Goal: Task Accomplishment & Management: Manage account settings

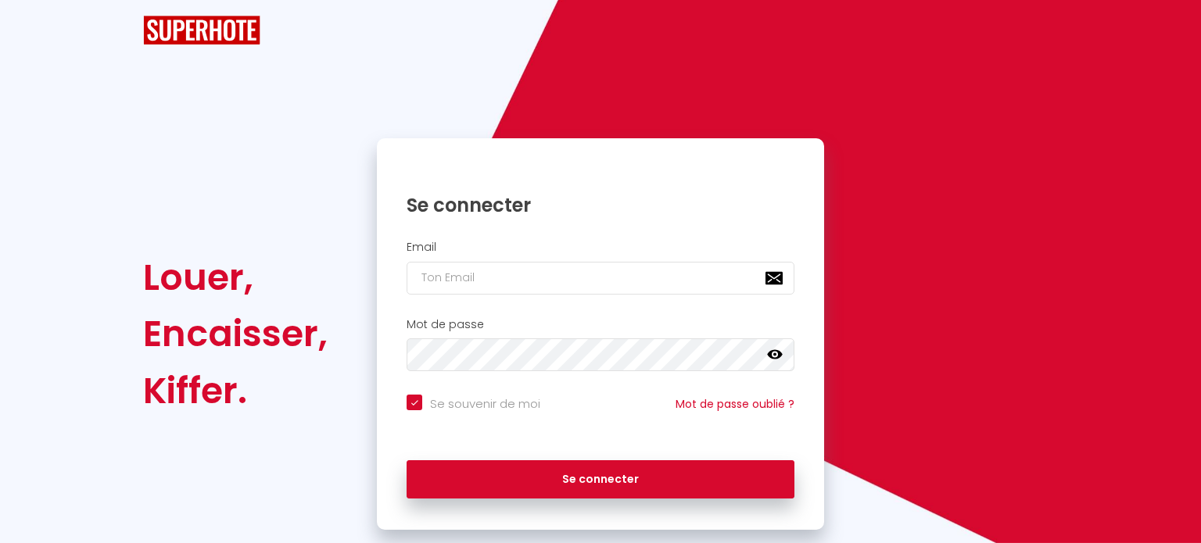
checkbox input "true"
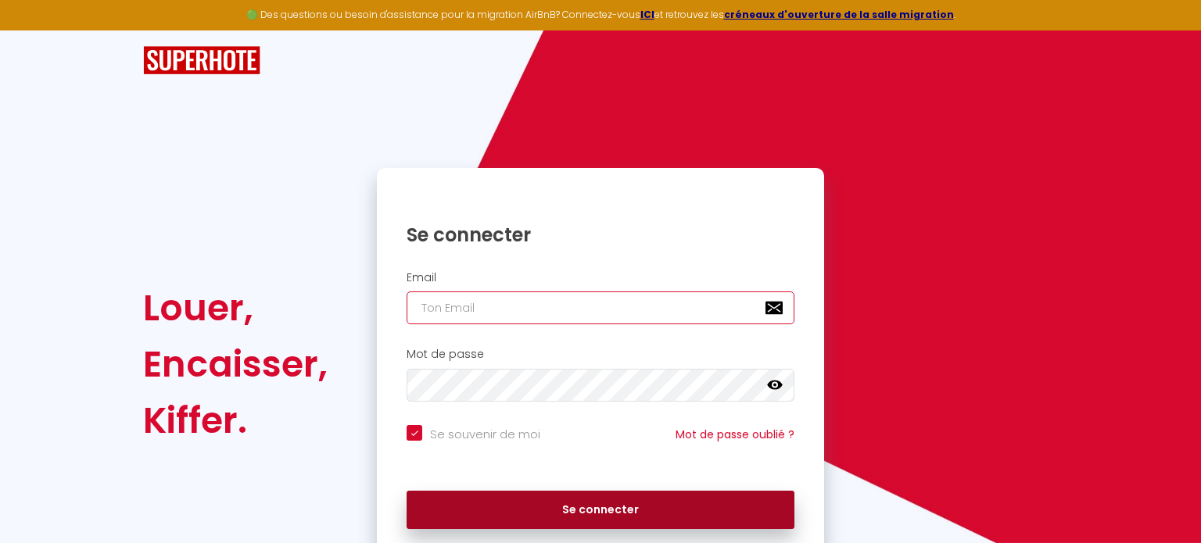
type input "[EMAIL_ADDRESS][DOMAIN_NAME]"
click at [625, 511] on button "Se connecter" at bounding box center [601, 510] width 388 height 39
checkbox input "true"
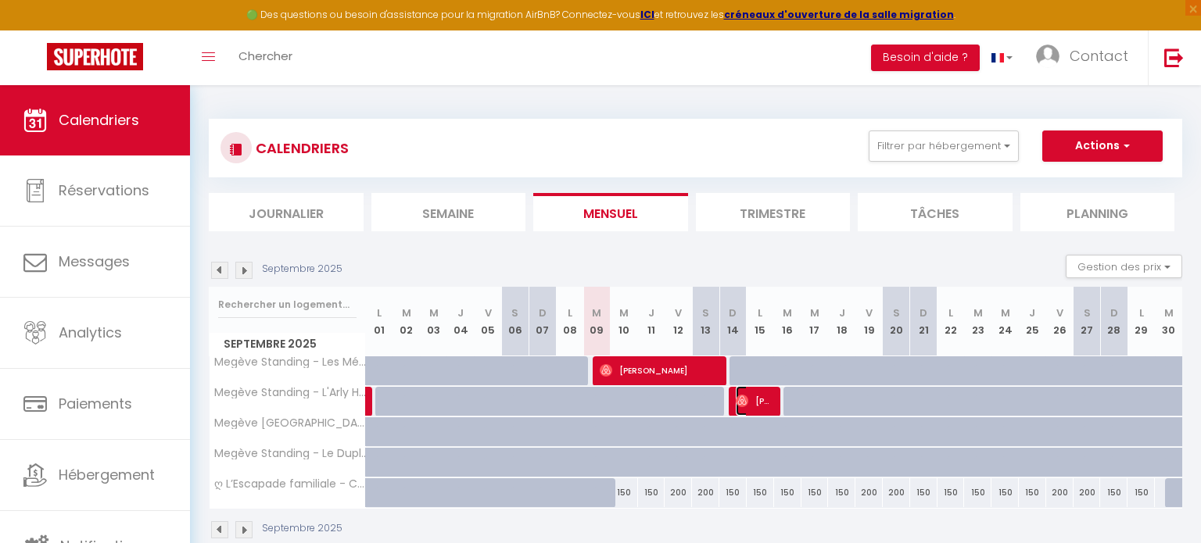
click at [743, 398] on span "[PERSON_NAME]" at bounding box center [754, 401] width 37 height 30
select select "OK"
select select "0"
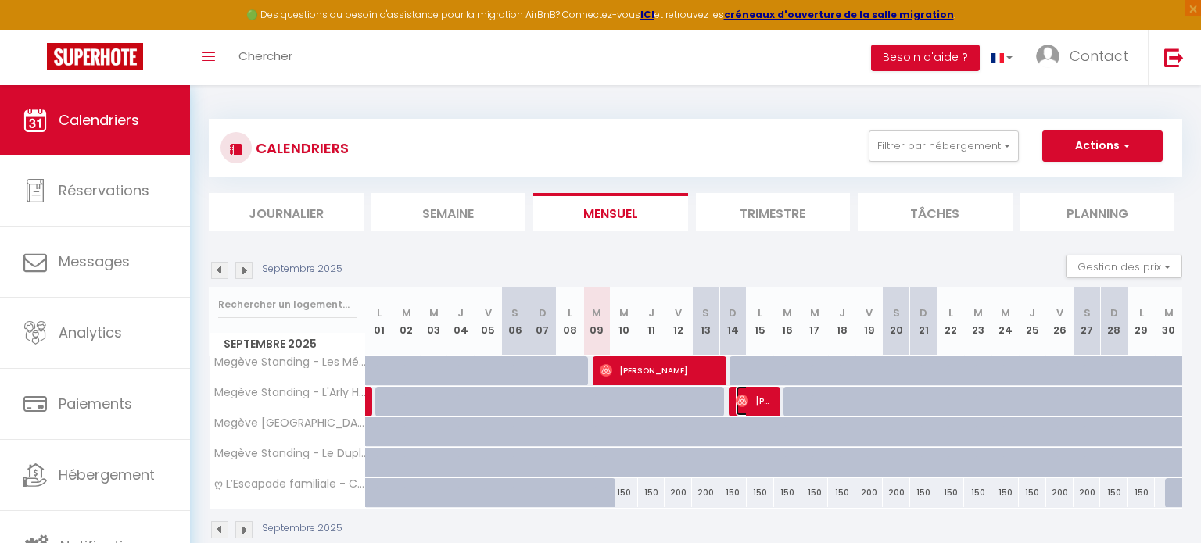
select select "1"
select select
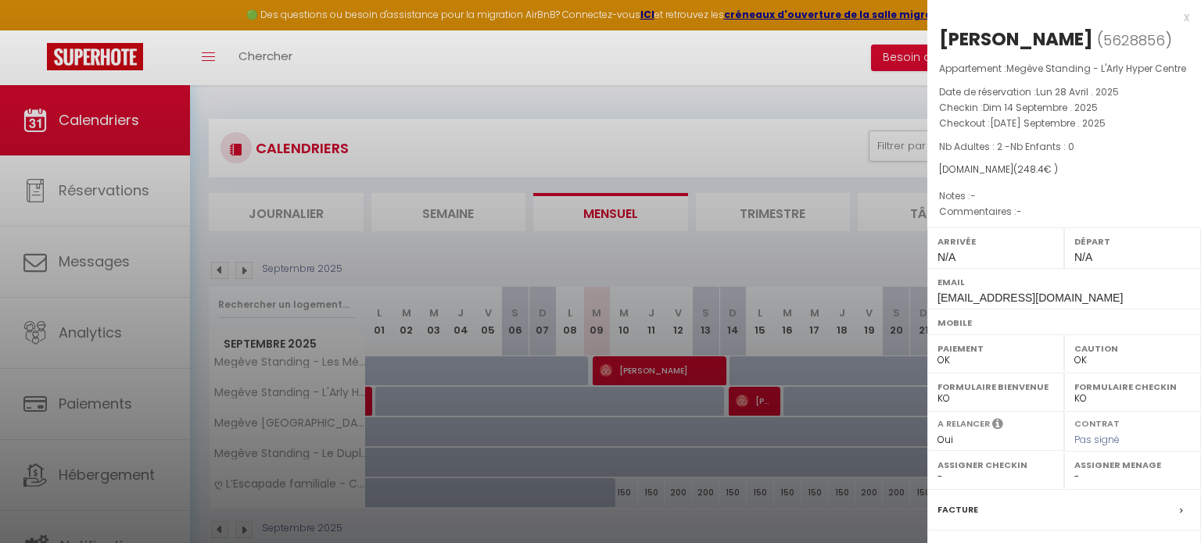
click at [1189, 19] on div "x Anne-Charlotte Lrk ( 5628856 ) Appartement : Megève Standing - L'Arly Hyper C…" at bounding box center [1064, 357] width 274 height 714
click at [1186, 16] on div "x" at bounding box center [1058, 17] width 262 height 19
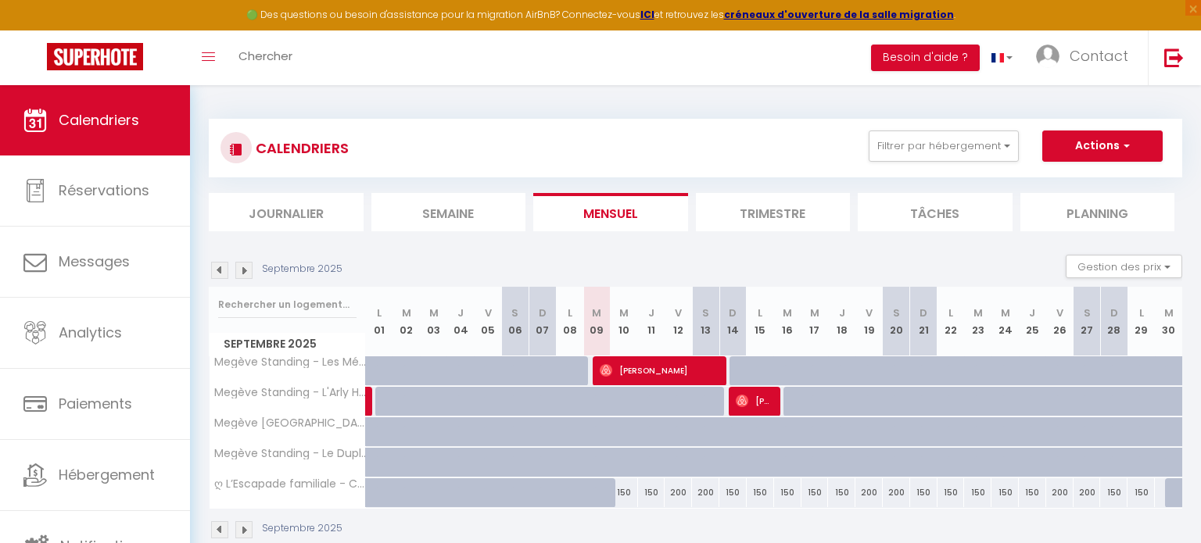
click at [247, 271] on img at bounding box center [243, 270] width 17 height 17
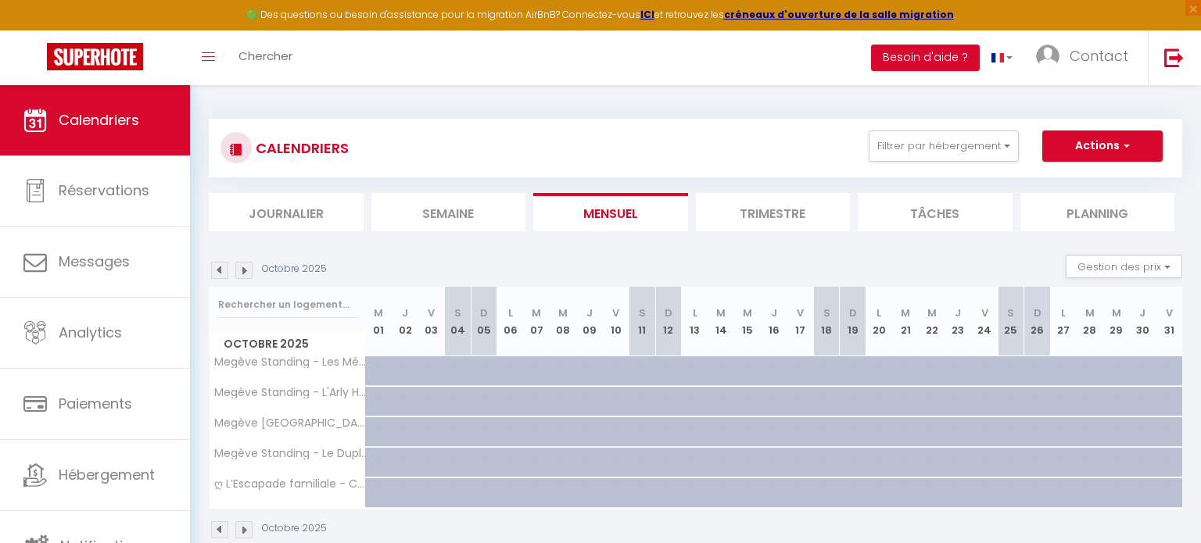
click at [247, 271] on img at bounding box center [243, 270] width 17 height 17
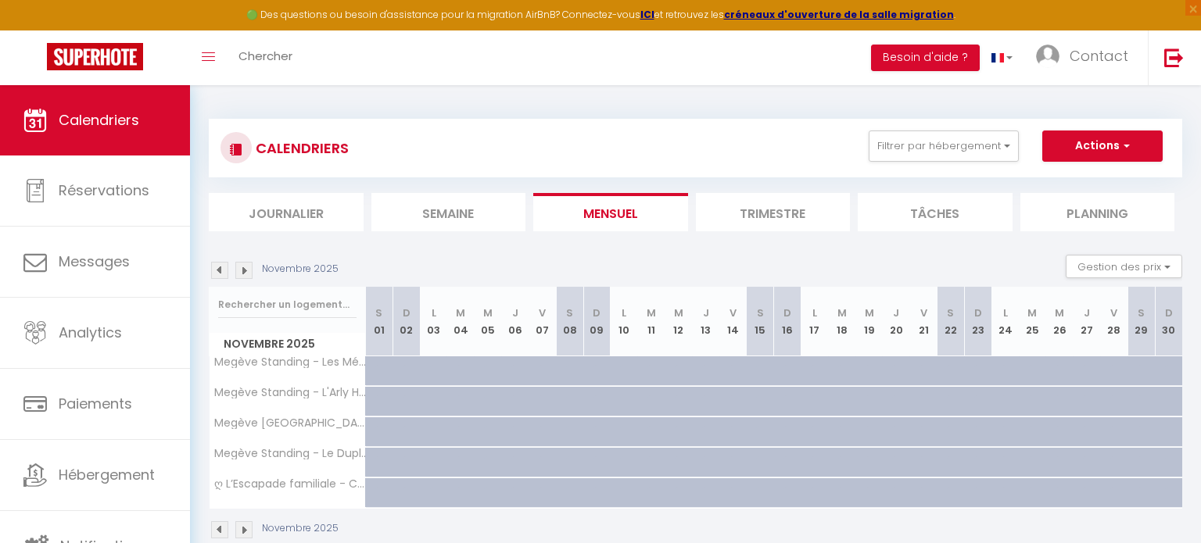
click at [247, 271] on img at bounding box center [243, 270] width 17 height 17
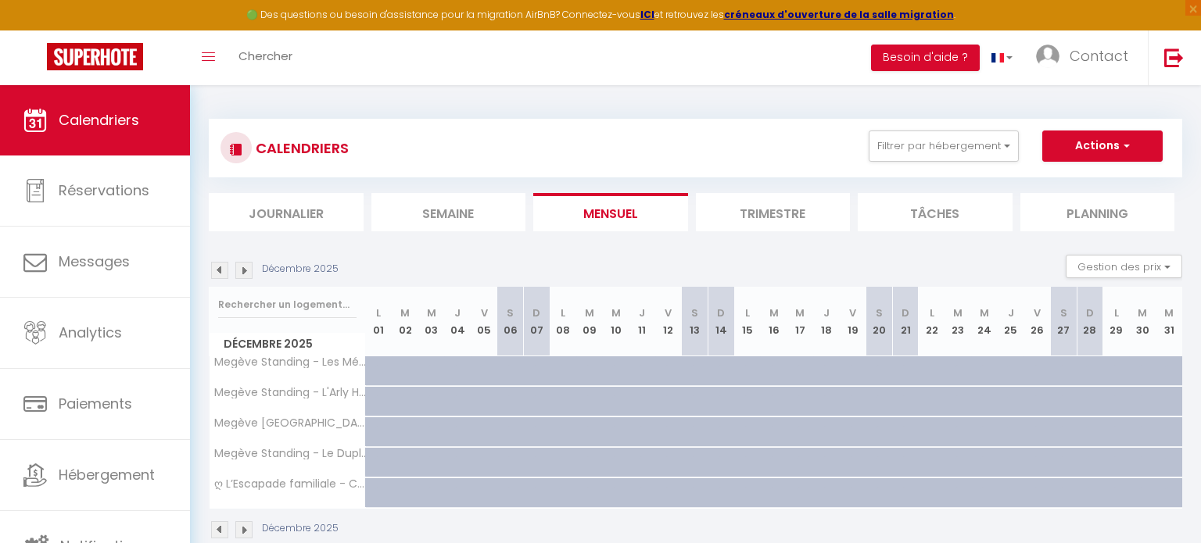
click at [247, 271] on img at bounding box center [243, 270] width 17 height 17
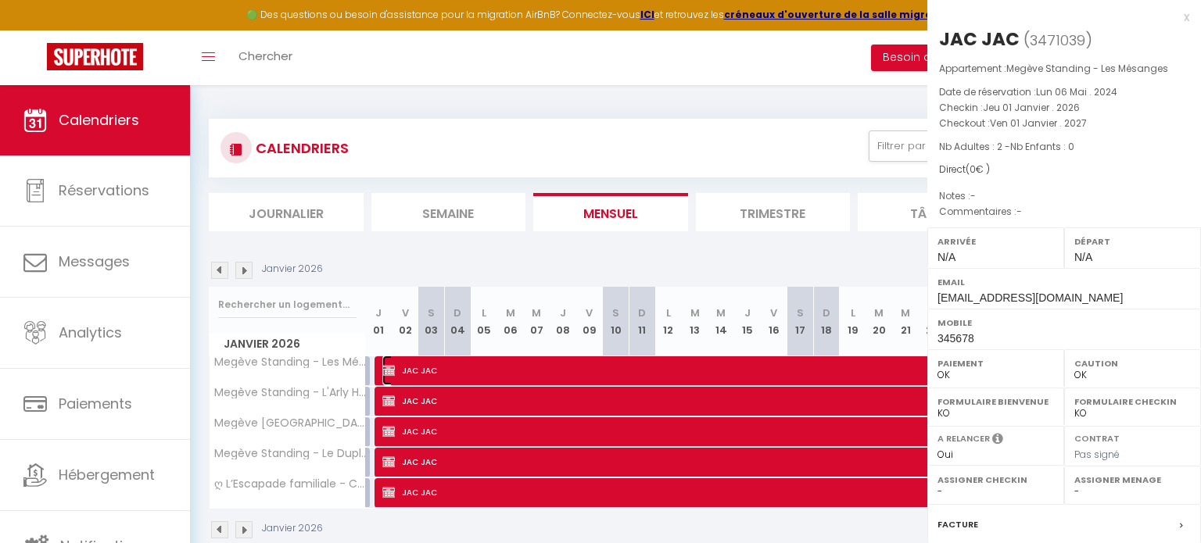
select select "KO"
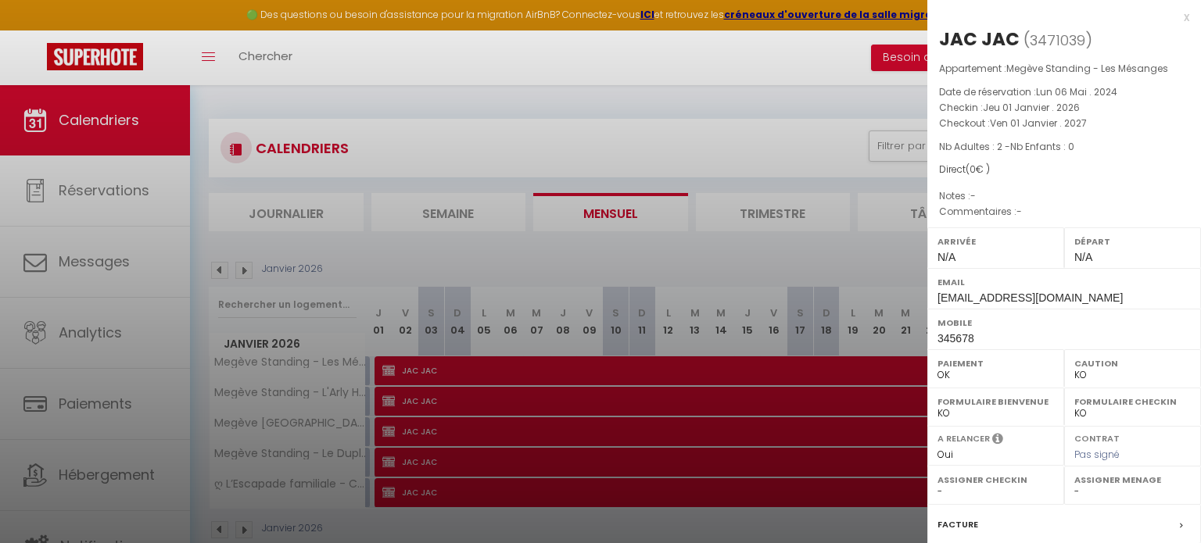
click at [410, 430] on div at bounding box center [600, 271] width 1201 height 543
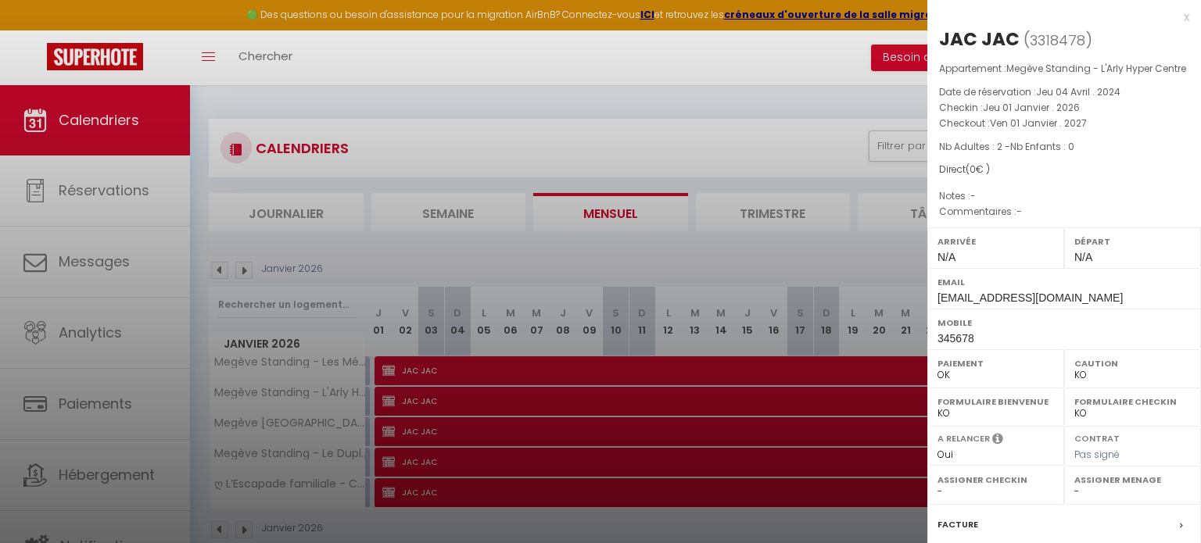
click at [1188, 17] on div "x" at bounding box center [1058, 17] width 262 height 19
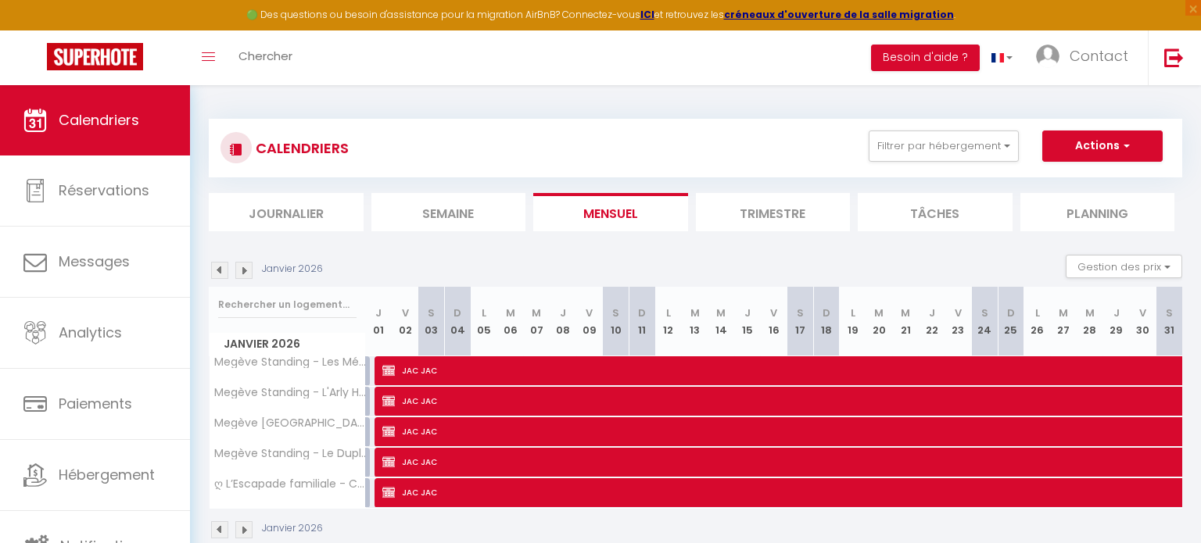
click at [217, 270] on img at bounding box center [219, 270] width 17 height 17
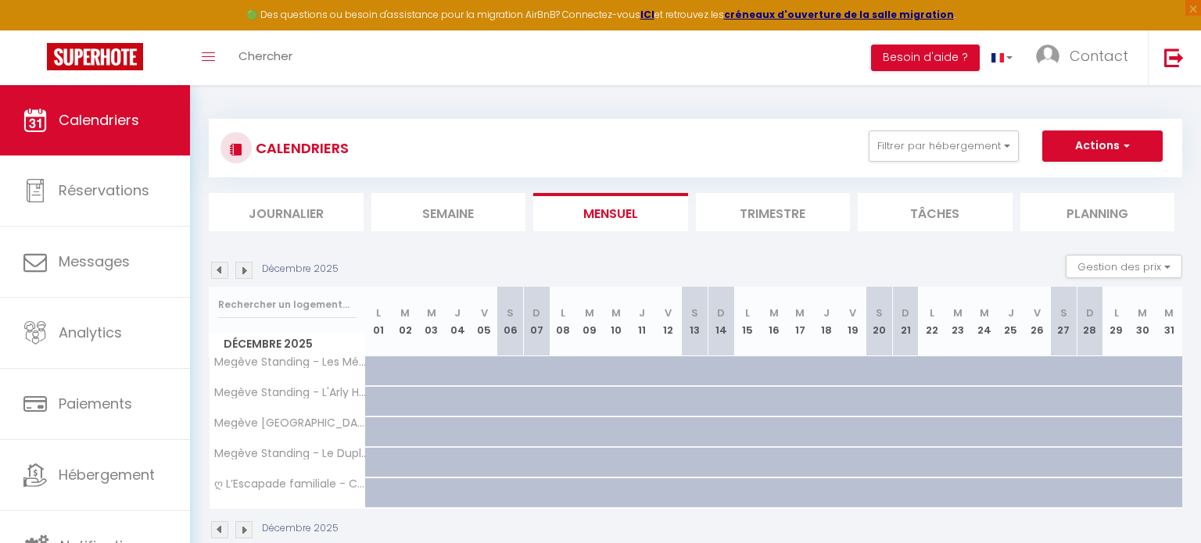
click at [217, 269] on img at bounding box center [219, 270] width 17 height 17
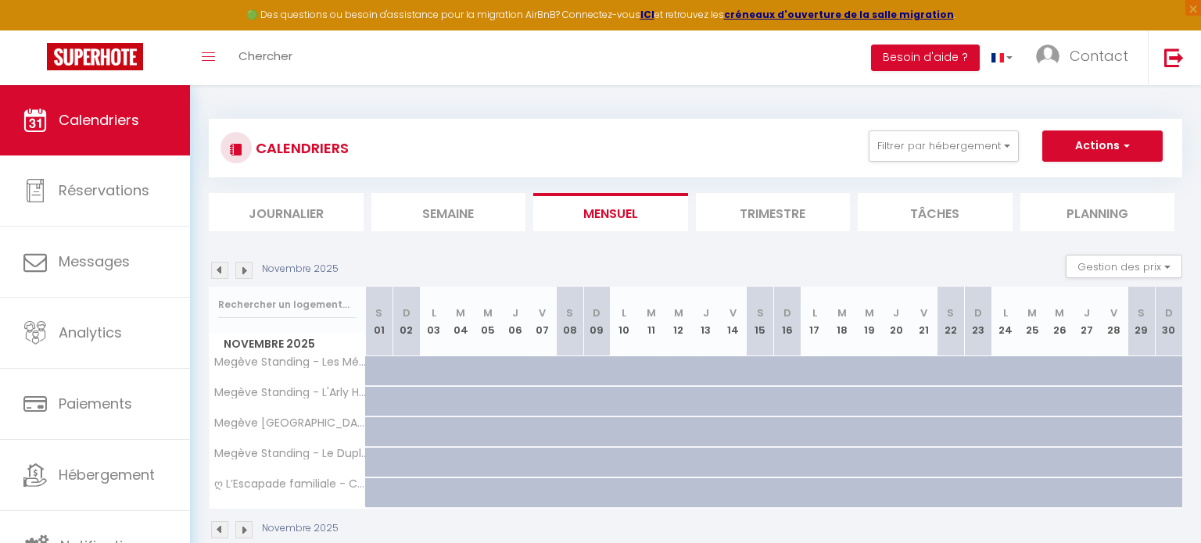
click at [217, 269] on img at bounding box center [219, 270] width 17 height 17
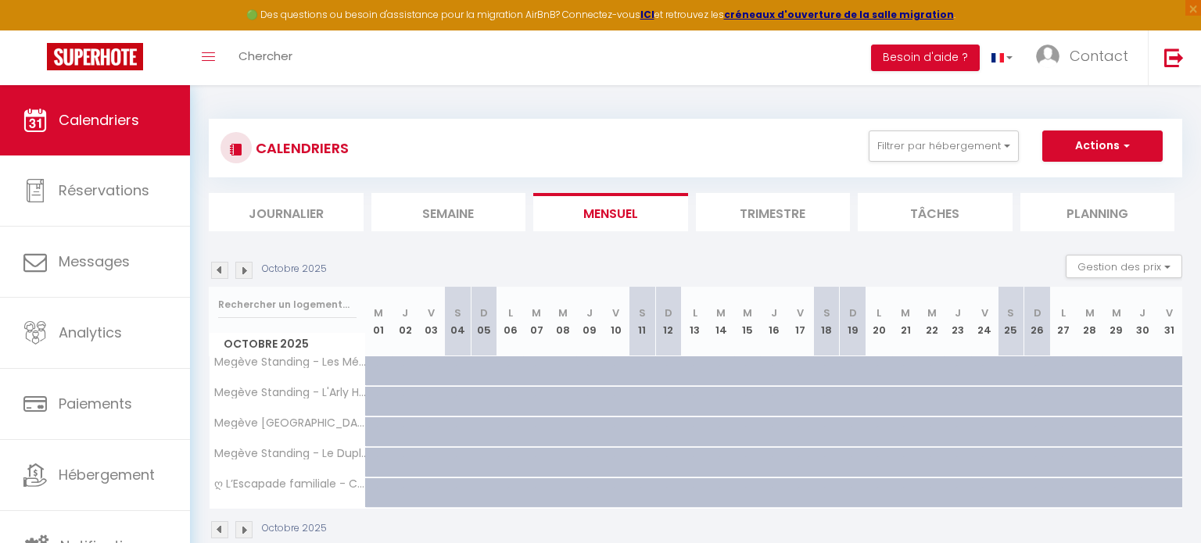
click at [218, 270] on img at bounding box center [219, 270] width 17 height 17
select select "KO"
select select "0"
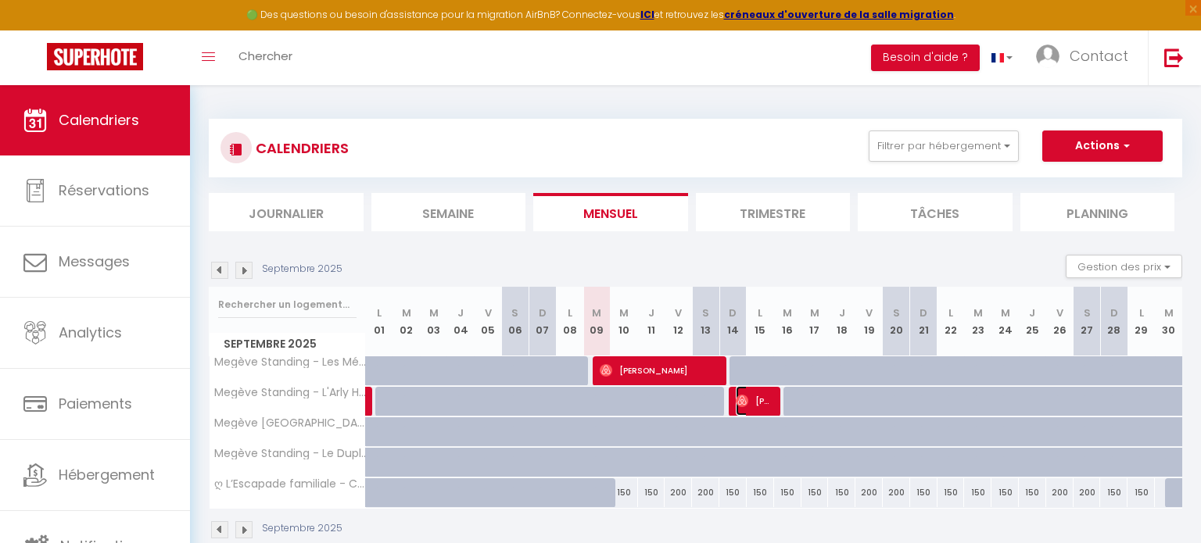
click at [761, 407] on span "[PERSON_NAME]" at bounding box center [754, 401] width 37 height 30
select select "OK"
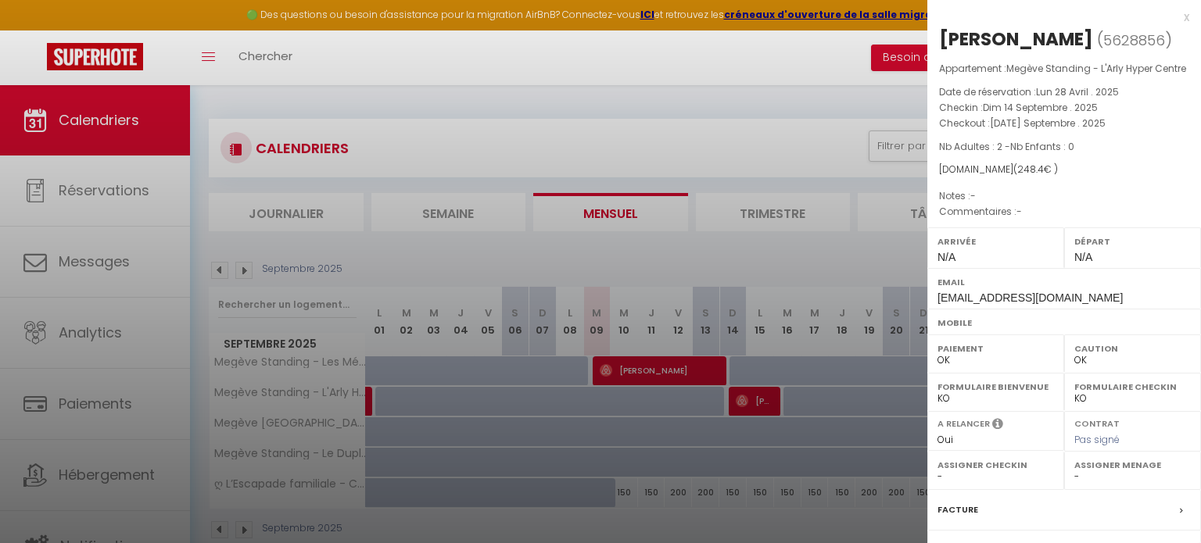
click at [810, 53] on div at bounding box center [600, 271] width 1201 height 543
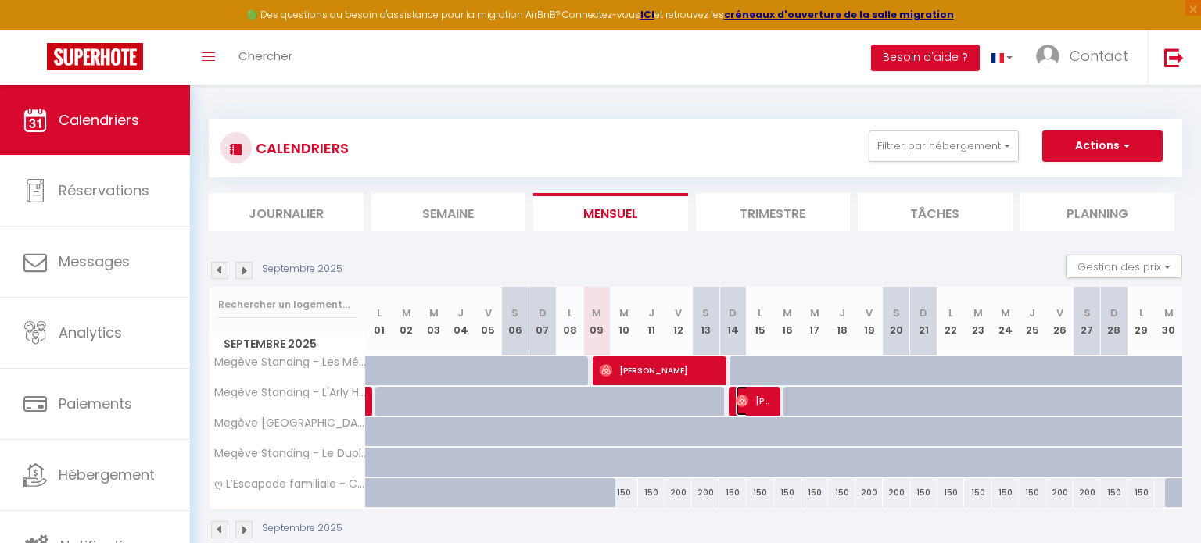
click at [756, 404] on span "[PERSON_NAME]" at bounding box center [754, 401] width 37 height 30
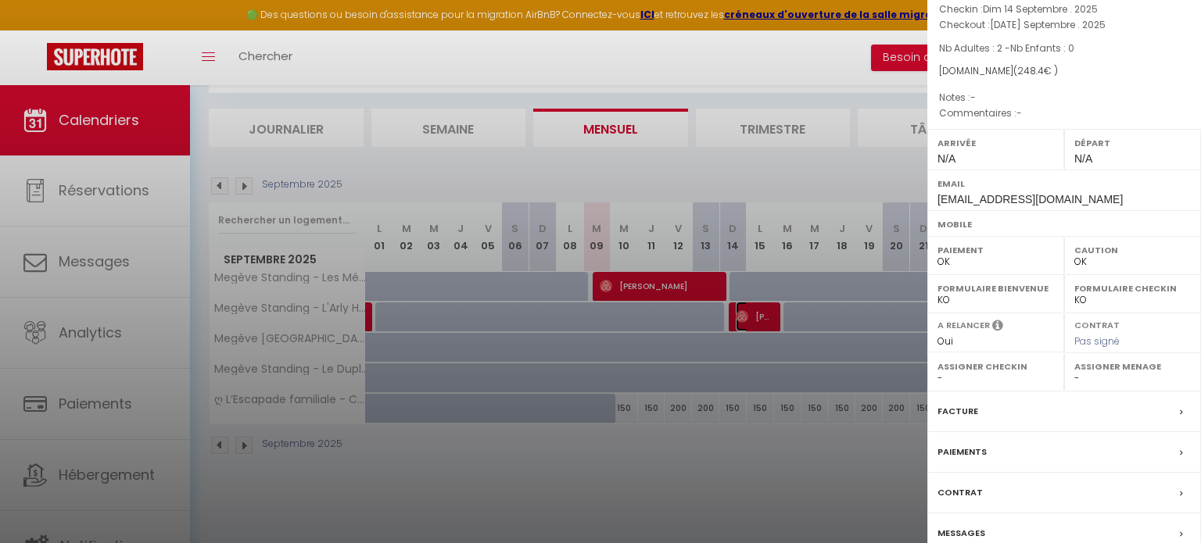
scroll to position [192, 0]
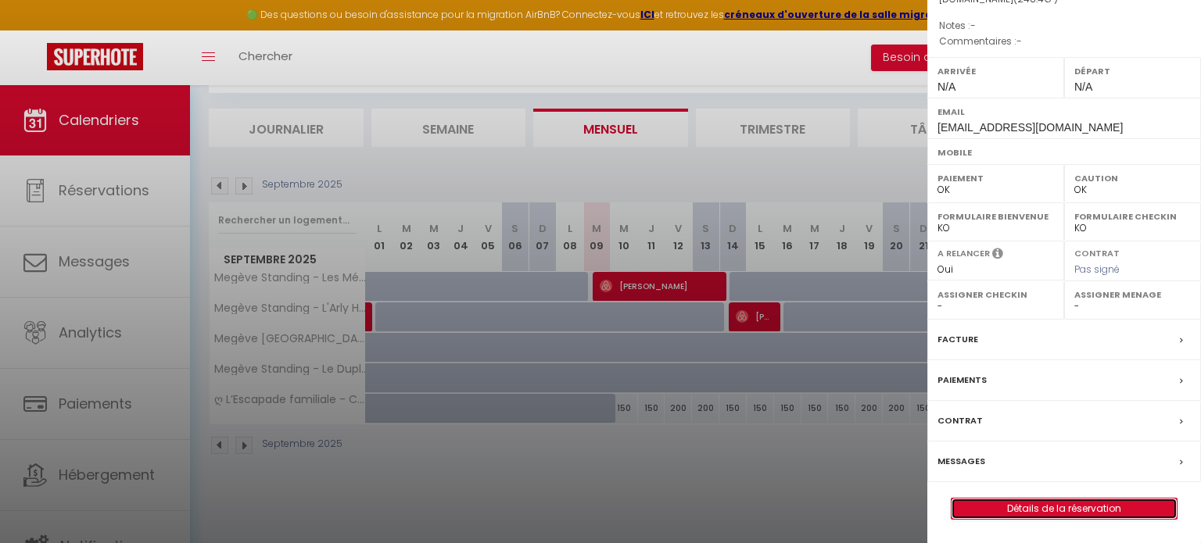
click at [1131, 514] on link "Détails de la réservation" at bounding box center [1063, 509] width 225 height 20
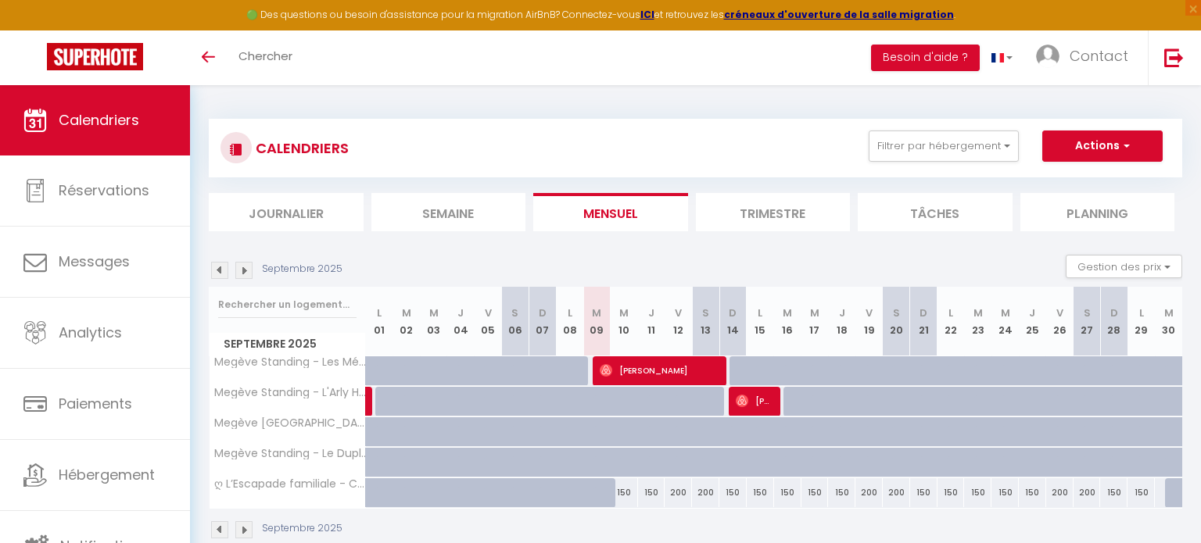
select select
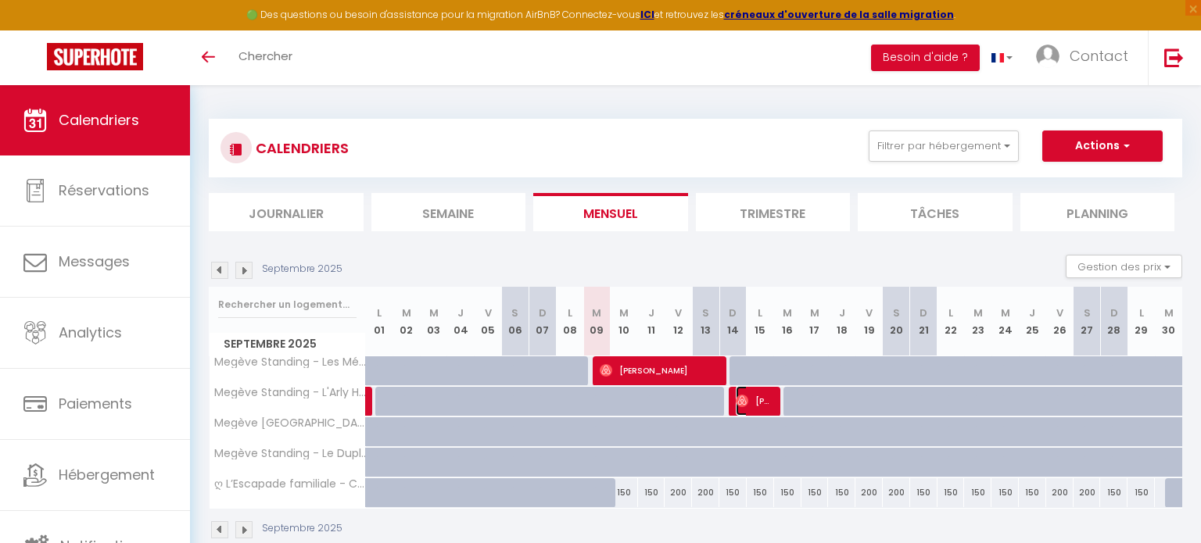
click at [751, 400] on span "[PERSON_NAME]" at bounding box center [754, 401] width 37 height 30
select select "OK"
select select "0"
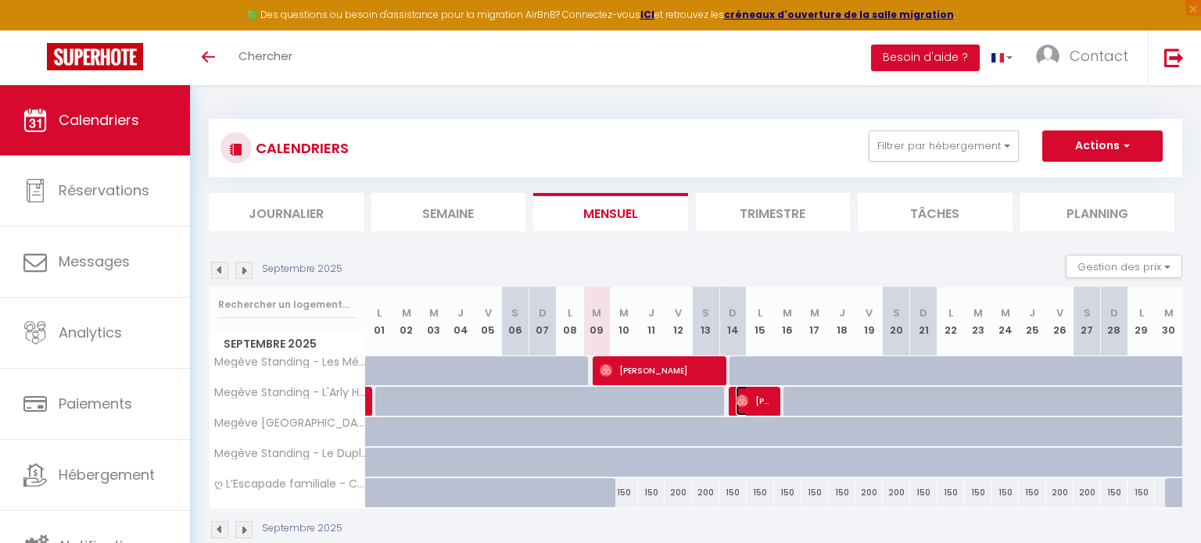
select select "1"
select select
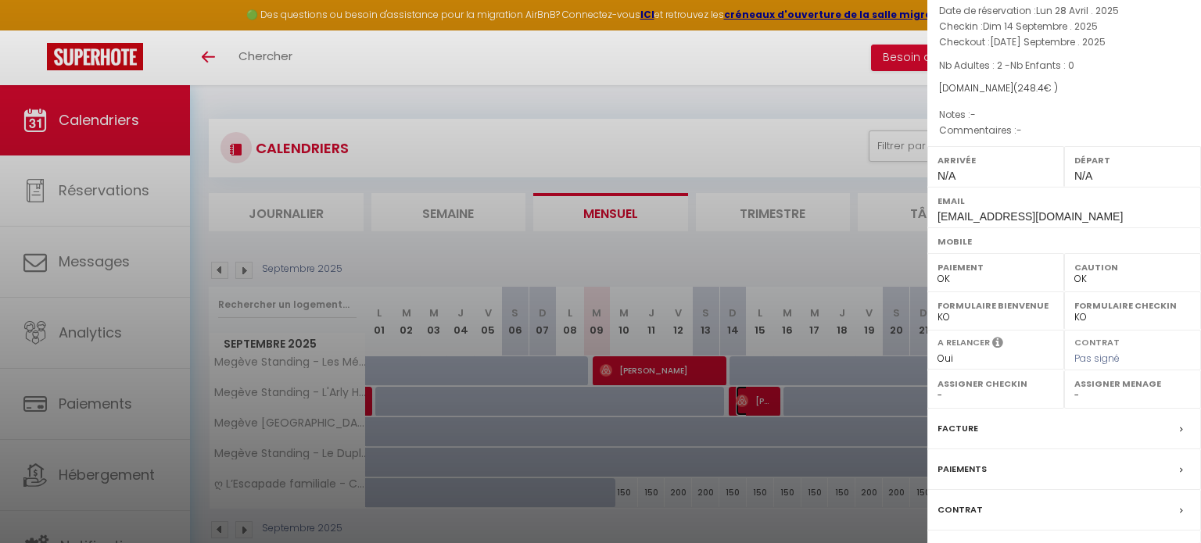
scroll to position [192, 0]
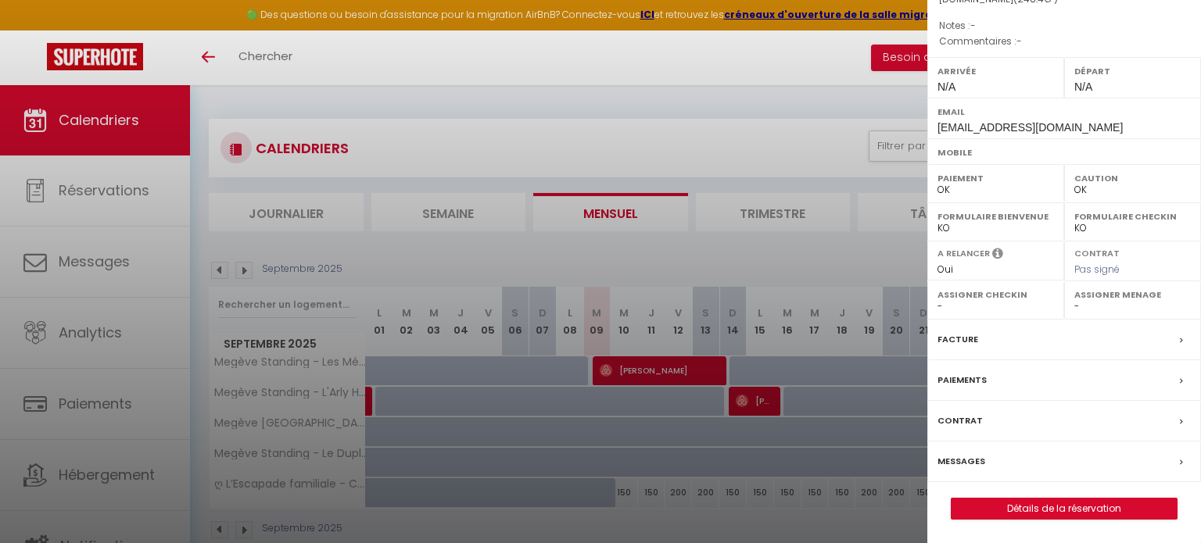
click at [1179, 462] on div "Messages" at bounding box center [1064, 462] width 274 height 41
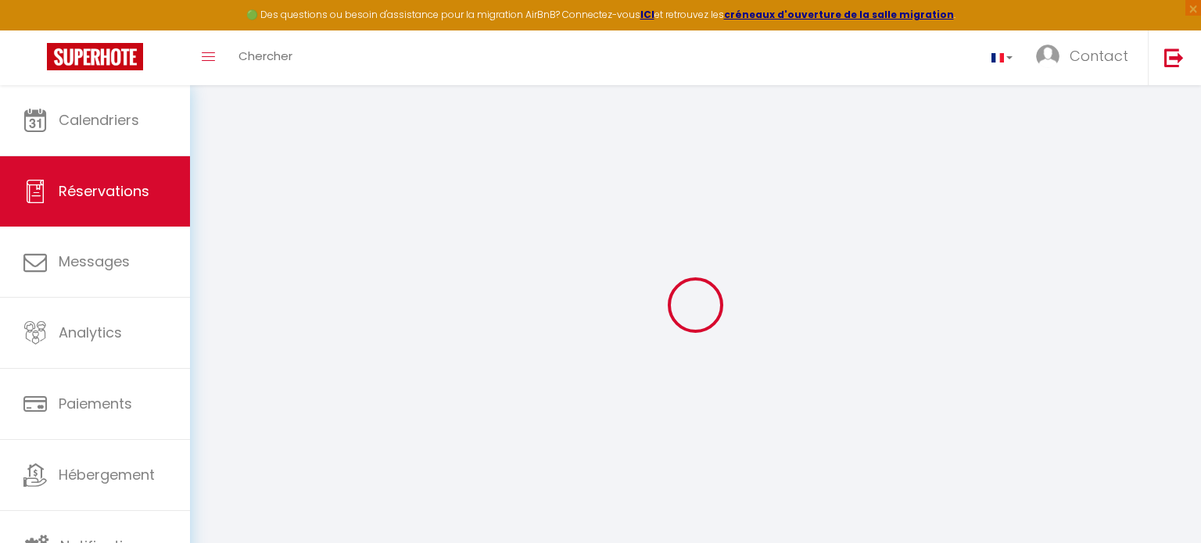
select select
checkbox input "false"
select select
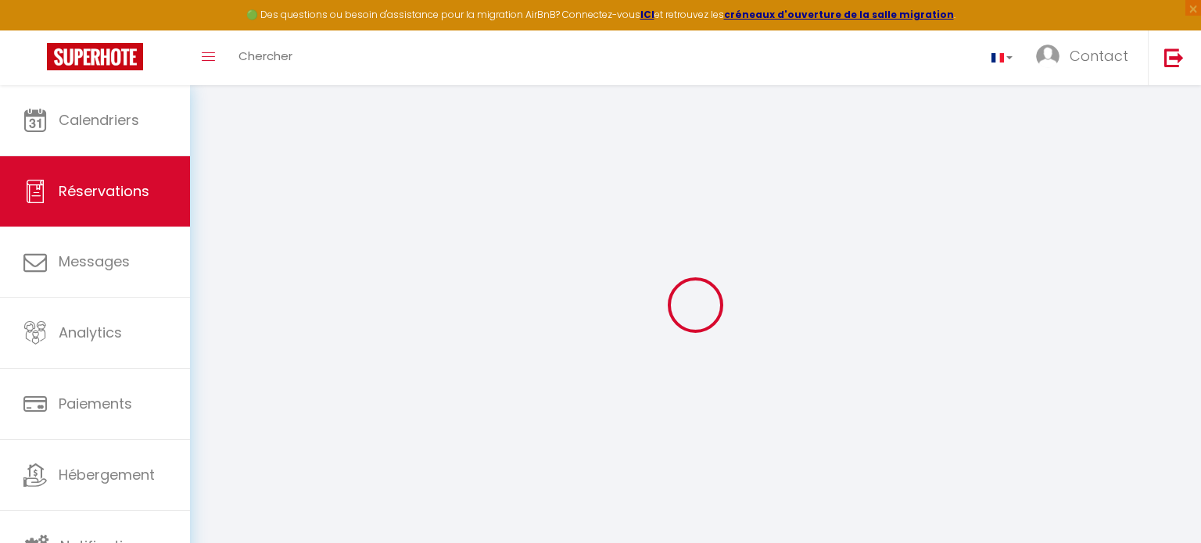
checkbox input "false"
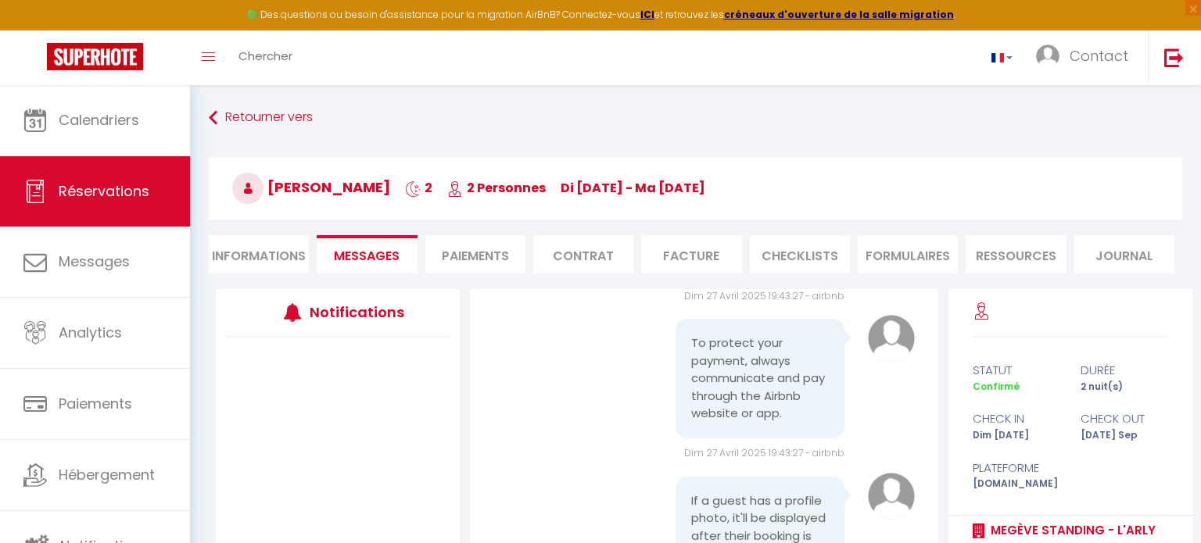
scroll to position [210, 0]
click at [370, 192] on span "[PERSON_NAME]" at bounding box center [311, 187] width 158 height 20
click at [247, 257] on li "Informations" at bounding box center [259, 254] width 100 height 38
select select
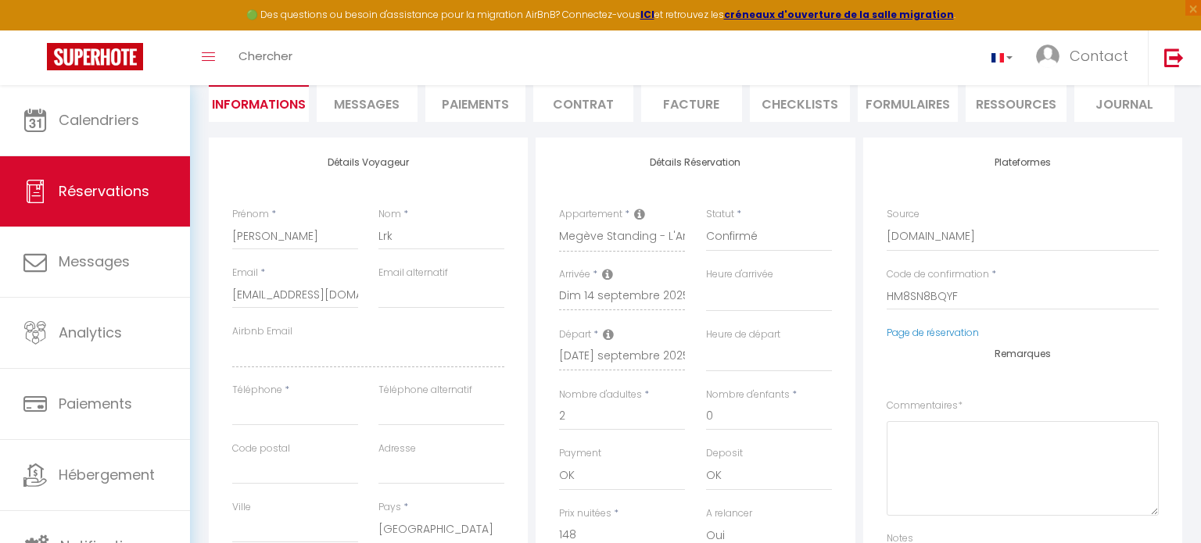
scroll to position [154, 0]
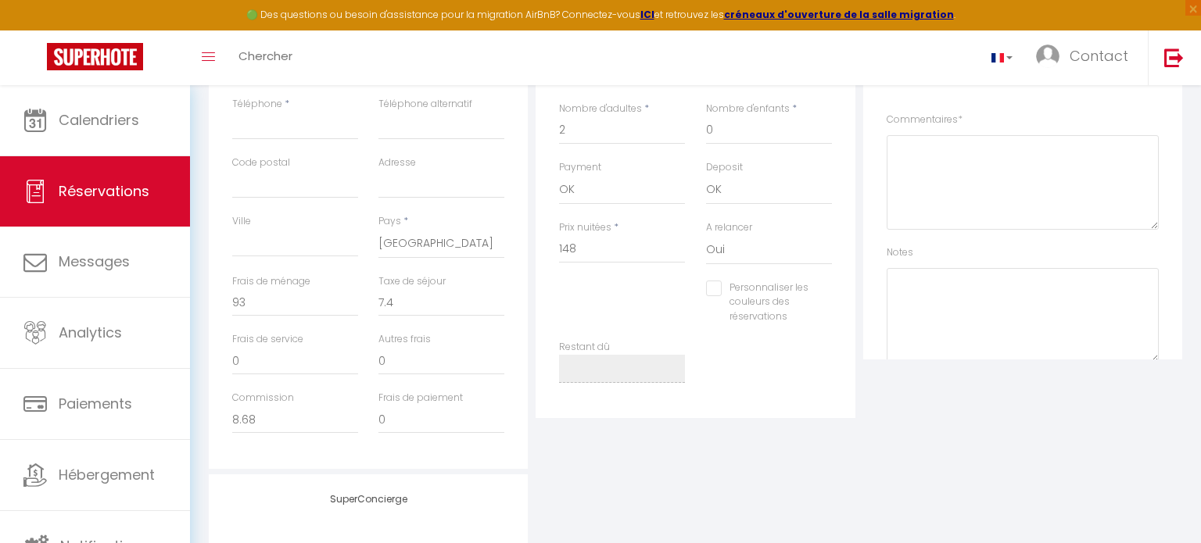
select select
checkbox input "false"
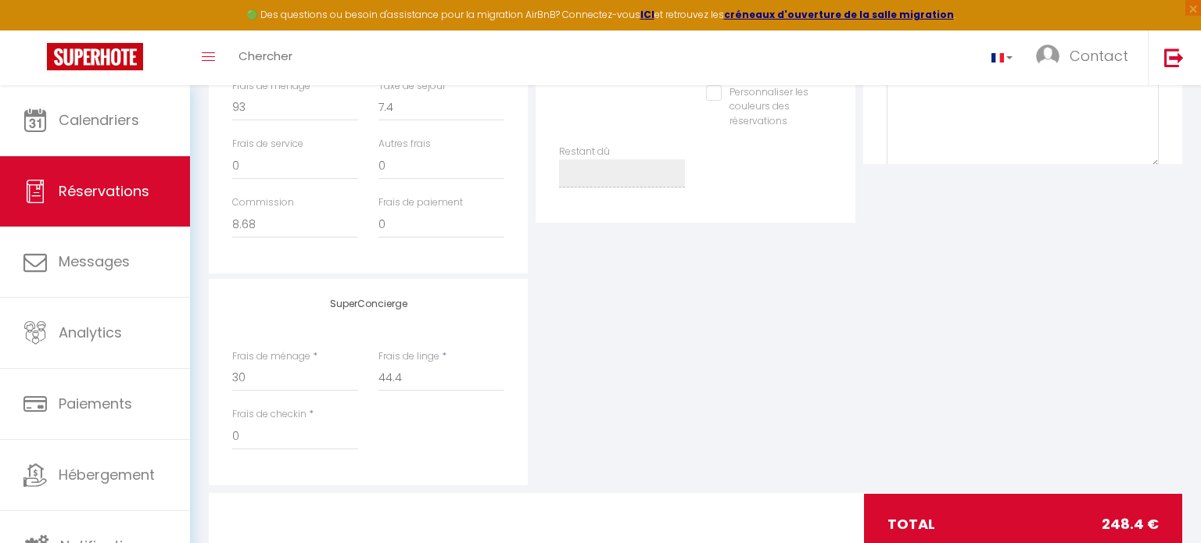
scroll to position [684, 0]
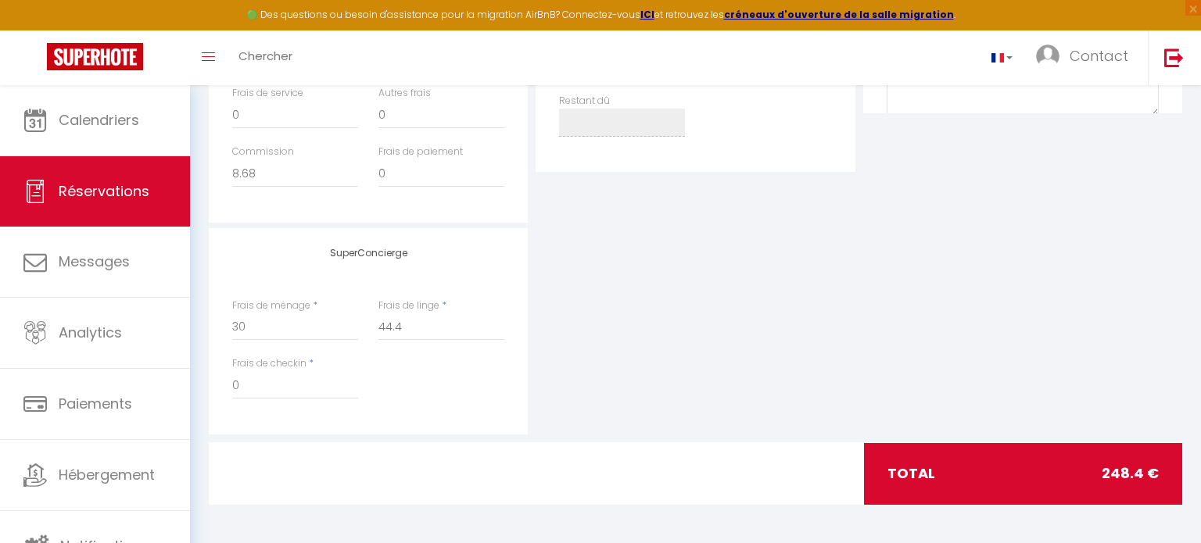
select select
checkbox input "false"
select select
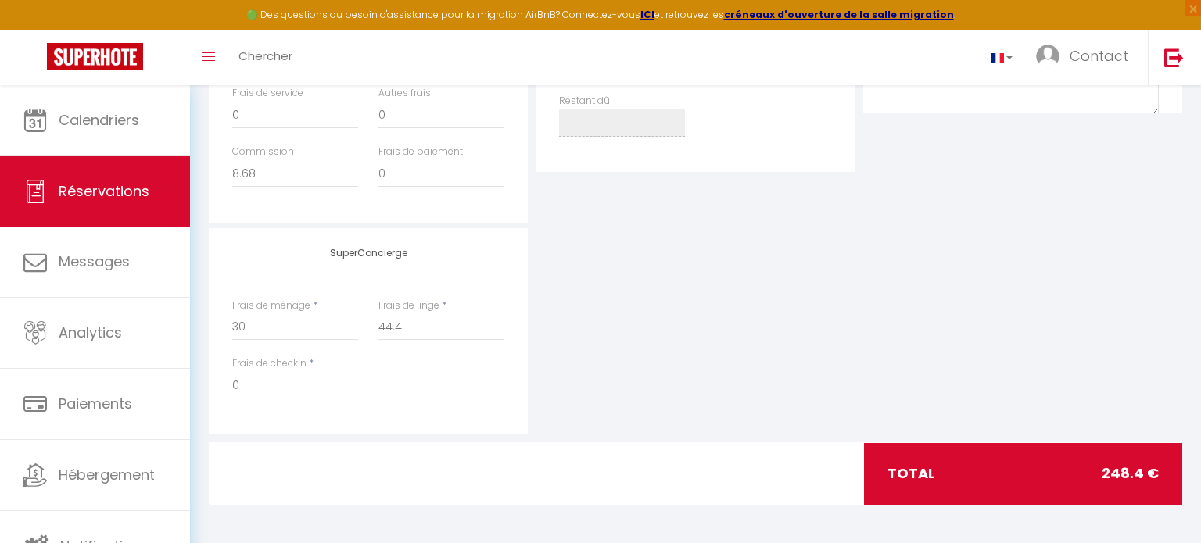
checkbox input "false"
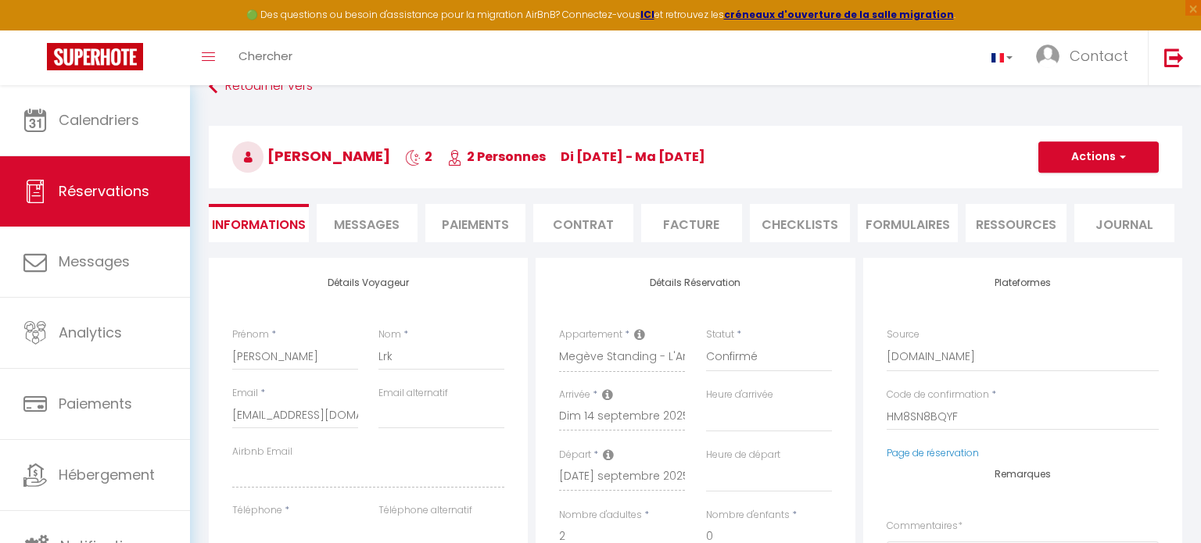
scroll to position [0, 0]
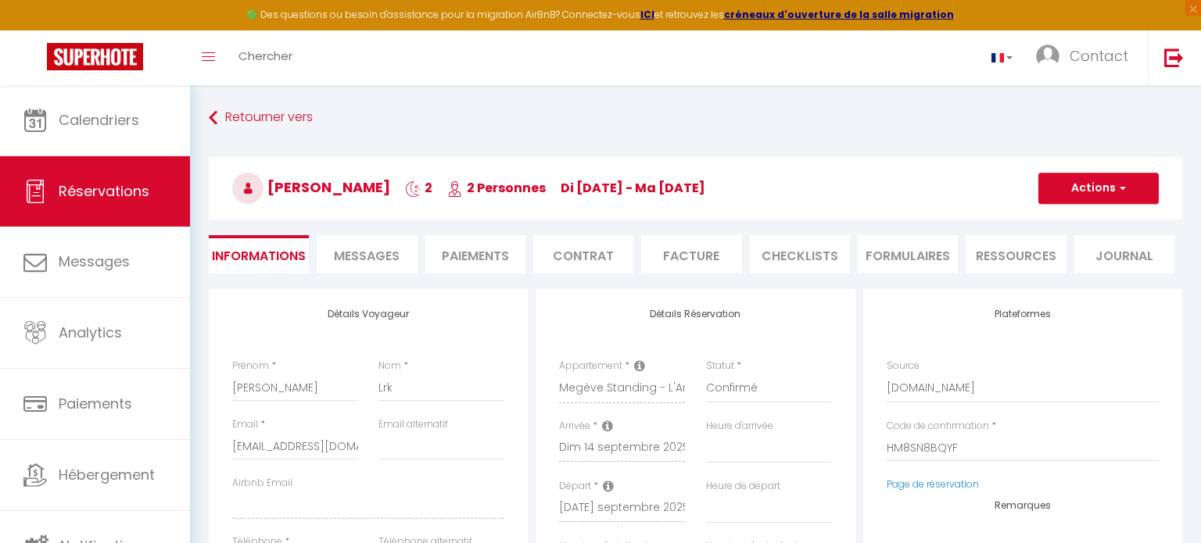
select select
checkbox input "false"
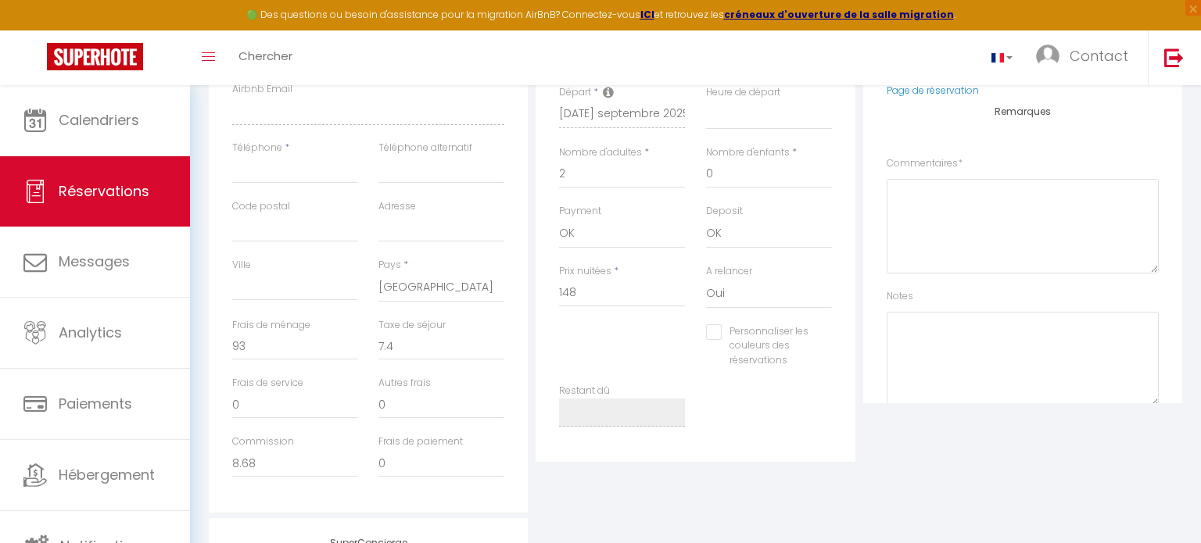
scroll to position [395, 0]
select select
checkbox input "false"
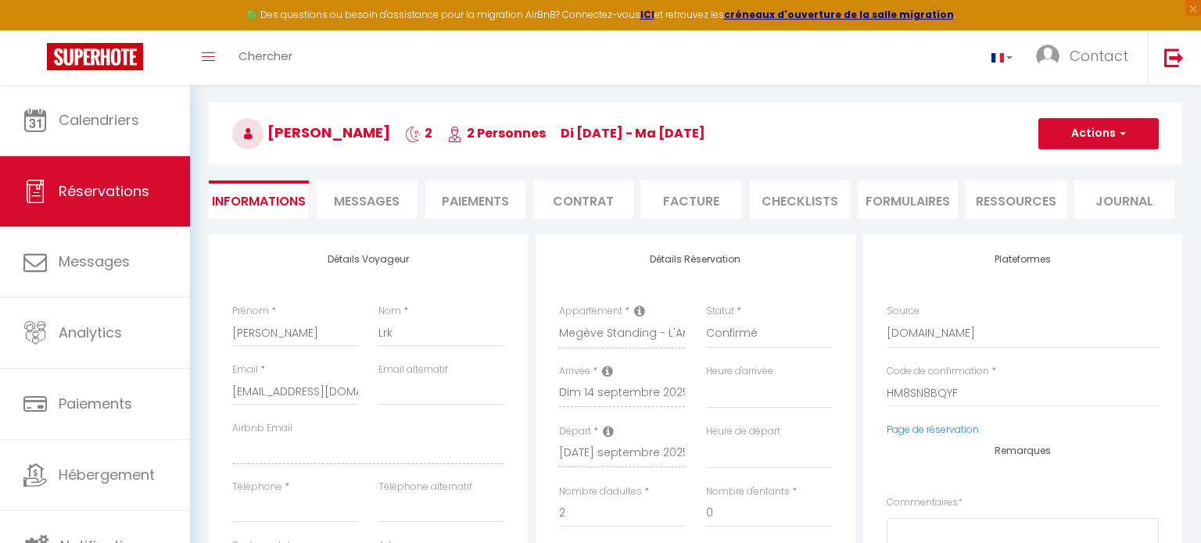
scroll to position [54, 0]
select select
checkbox input "false"
drag, startPoint x: 965, startPoint y: 394, endPoint x: 885, endPoint y: 392, distance: 79.8
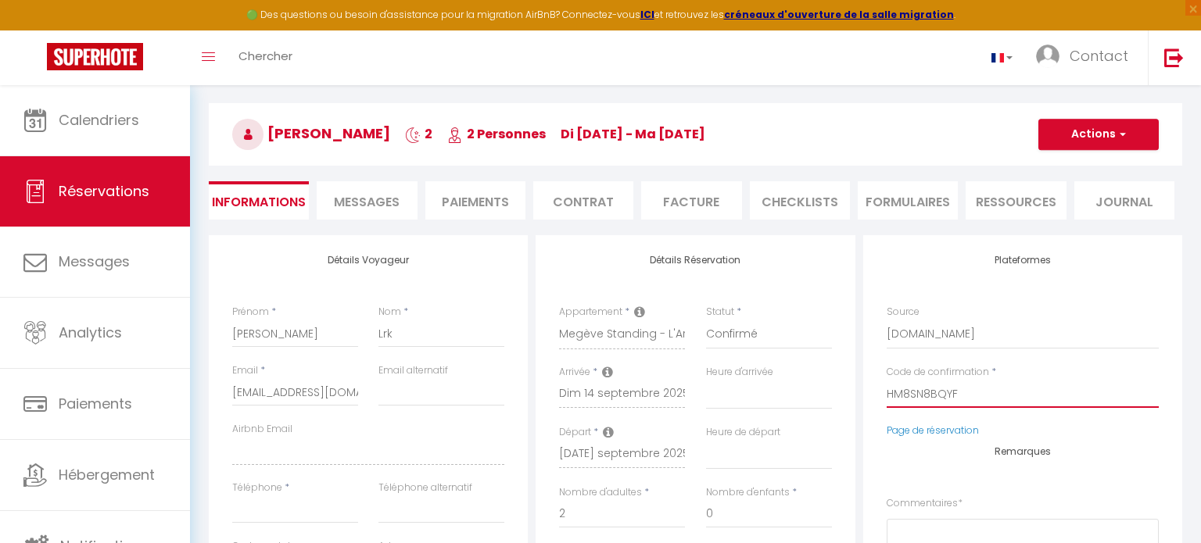
click at [887, 392] on input "HM8SN8BQYF" at bounding box center [1023, 394] width 272 height 28
select select
checkbox input "false"
select select
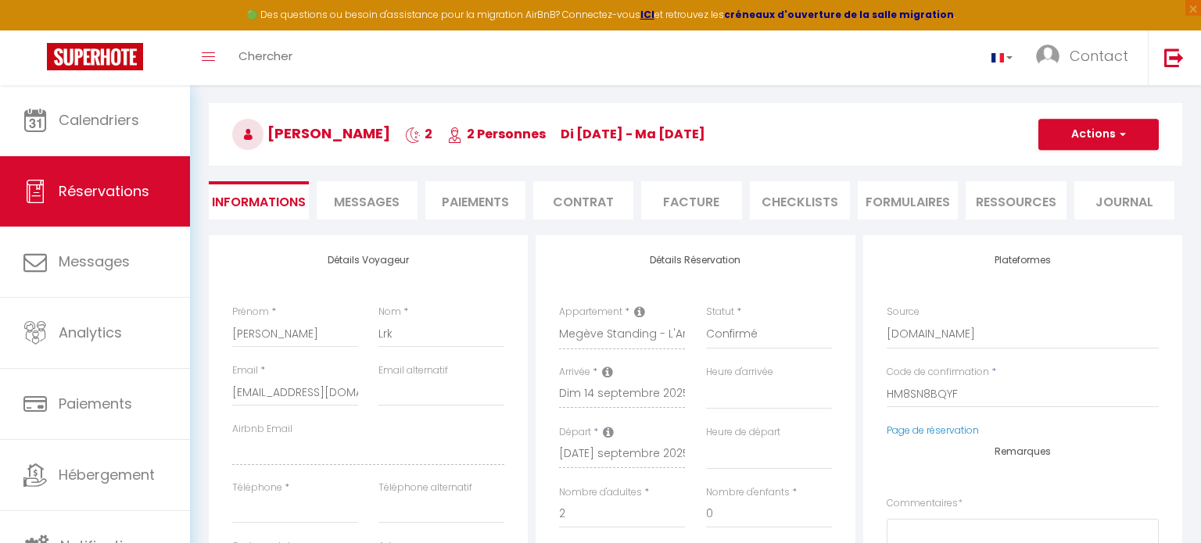
select select
checkbox input "false"
select select
checkbox input "false"
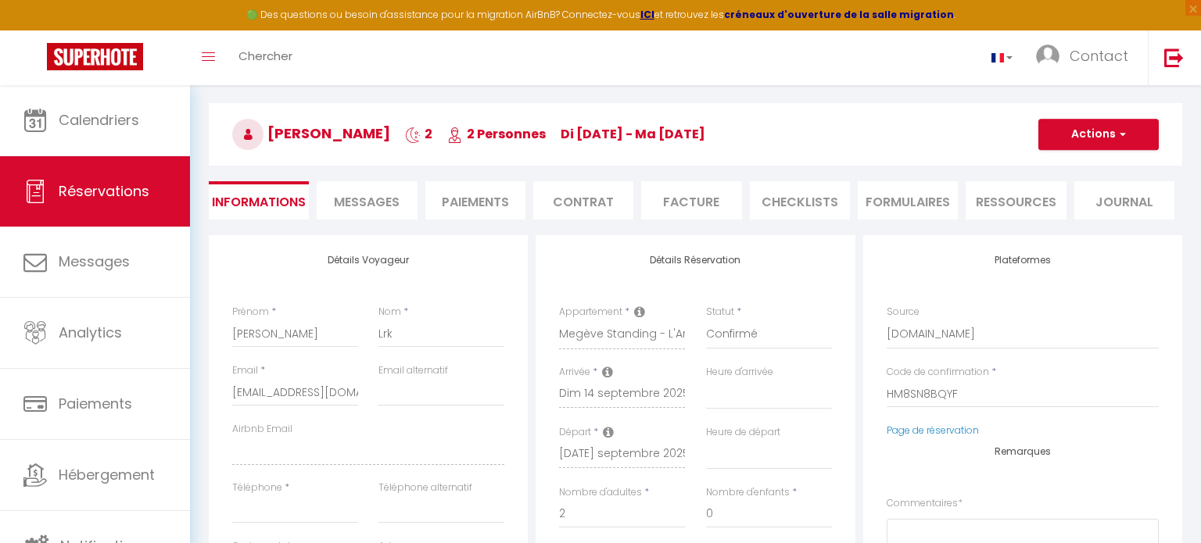
select select
checkbox input "false"
select select
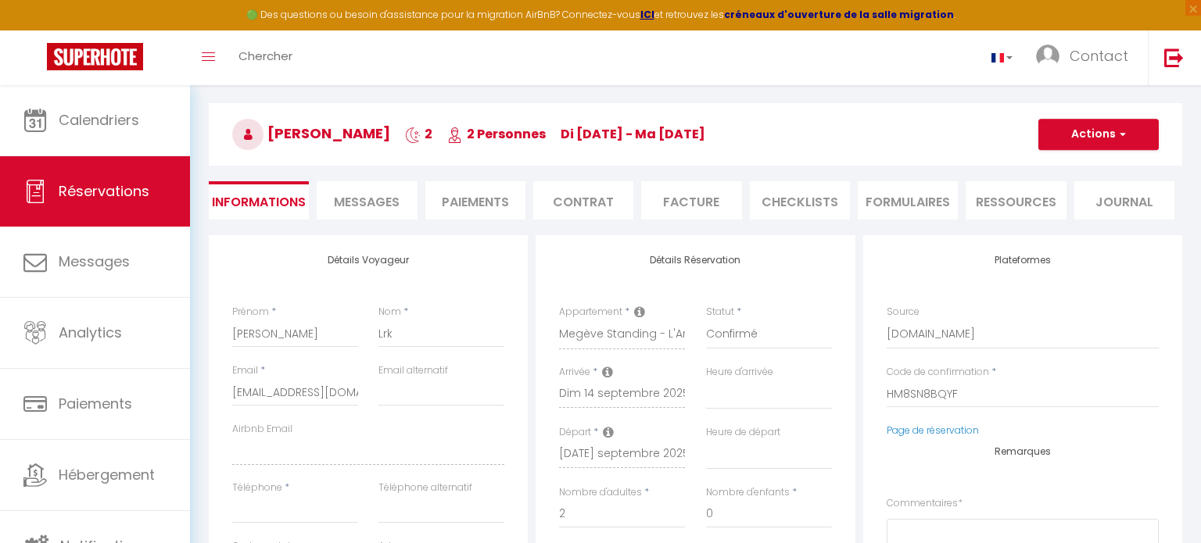
checkbox input "false"
select select
checkbox input "false"
select select
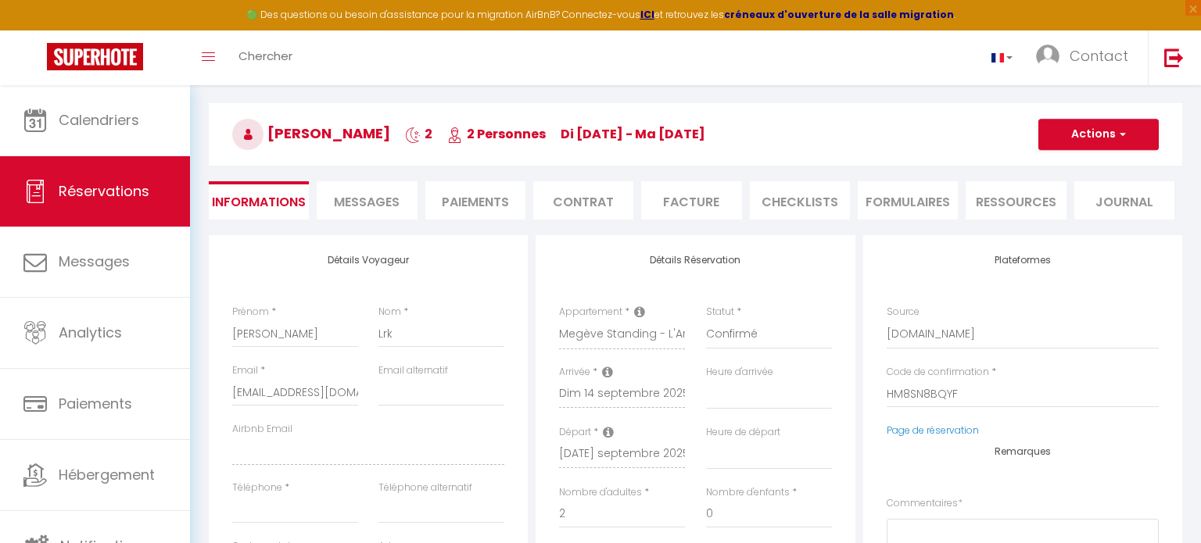
select select
checkbox input "false"
select select
checkbox input "false"
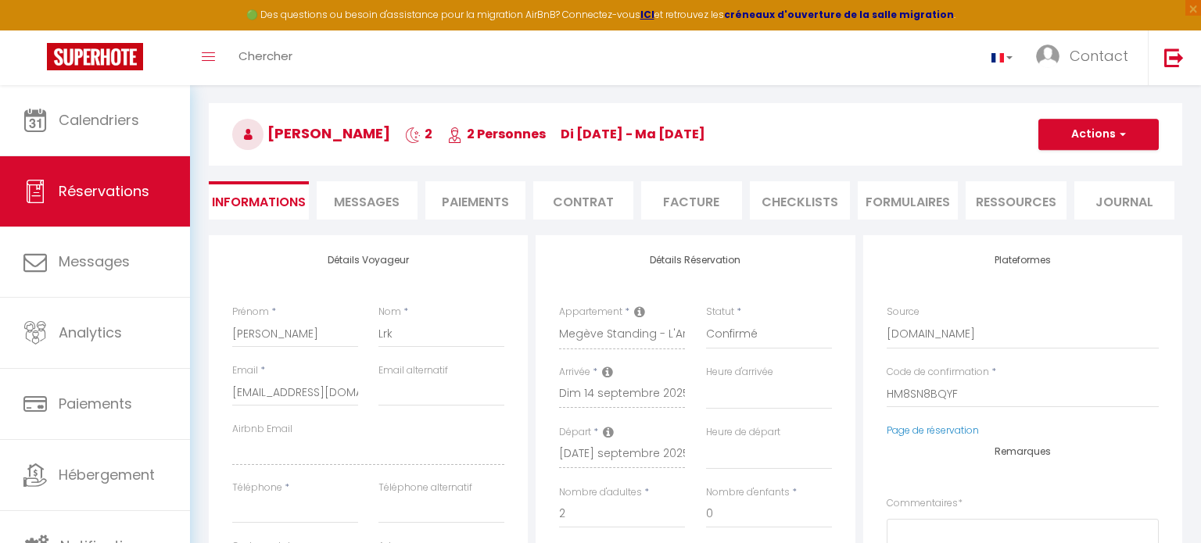
select select
checkbox input "false"
select select
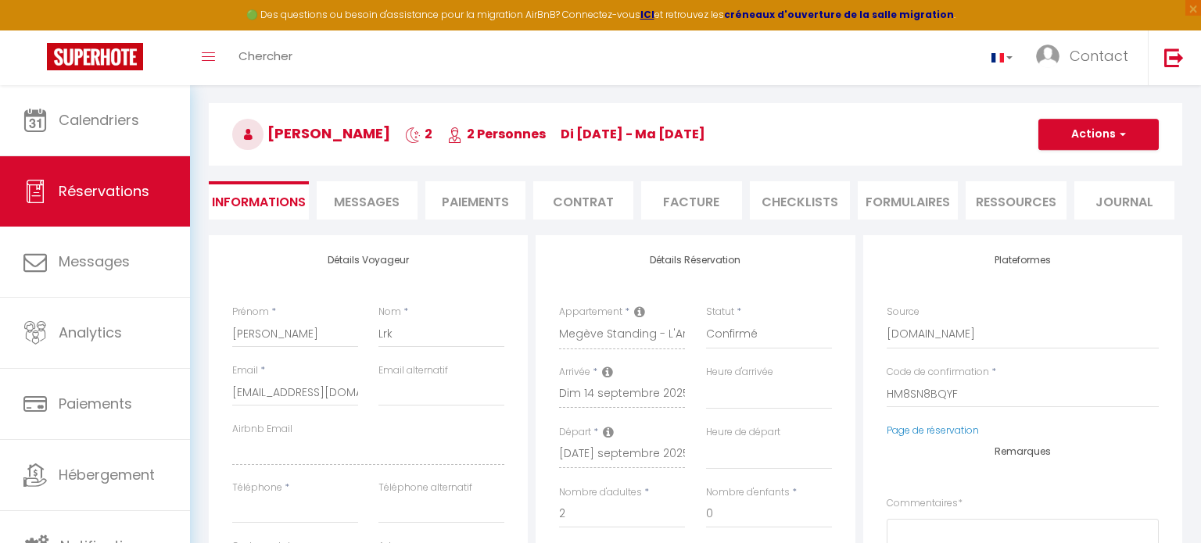
checkbox input "false"
select select
checkbox input "false"
select select
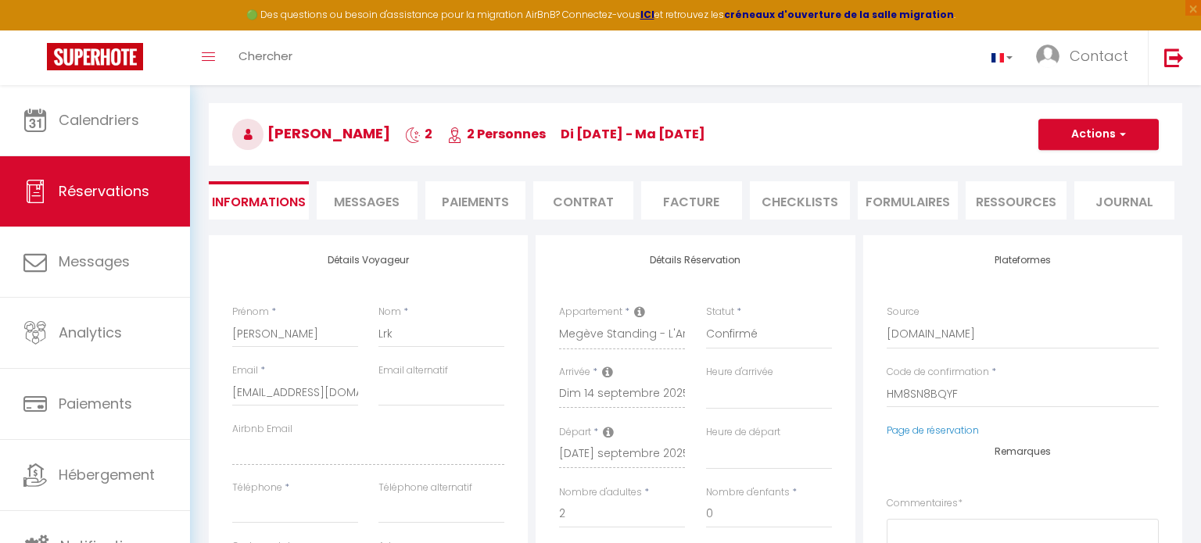
select select
checkbox input "false"
select select
checkbox input "false"
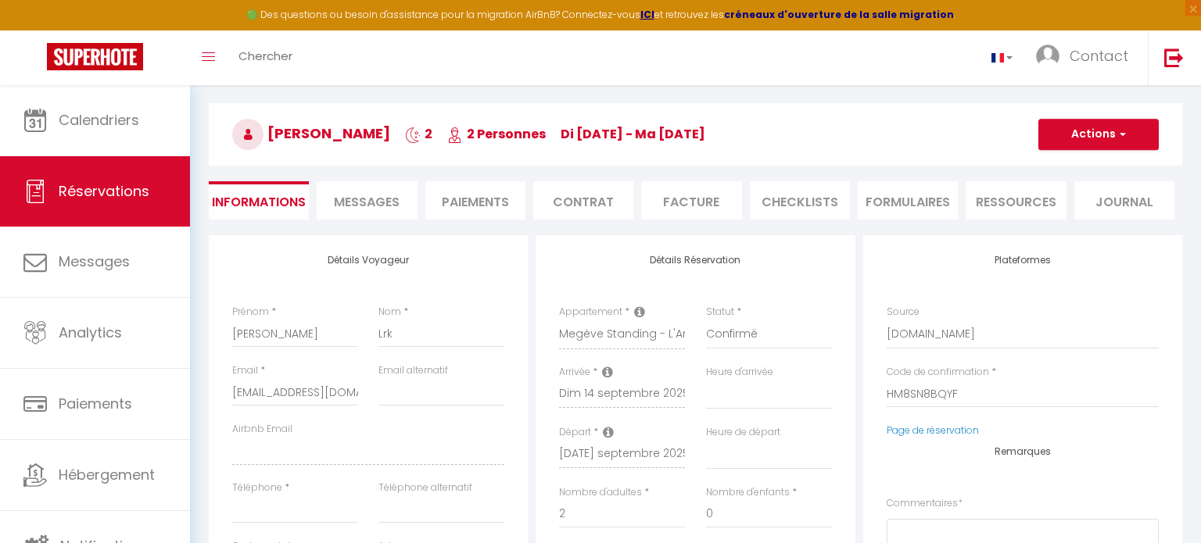
select select
checkbox input "false"
select select
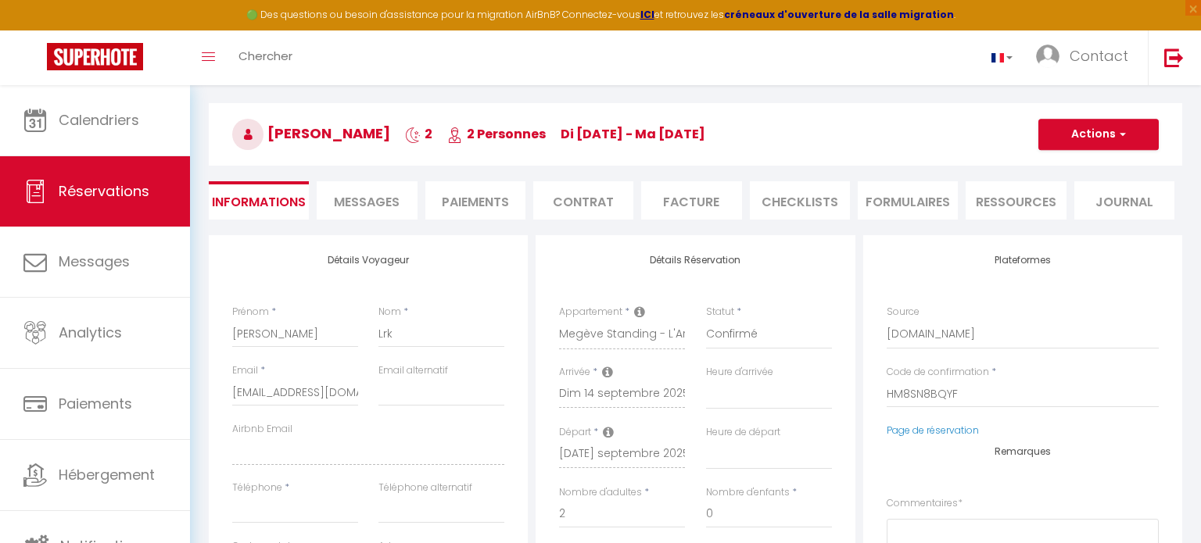
checkbox input "false"
select select
checkbox input "false"
select select
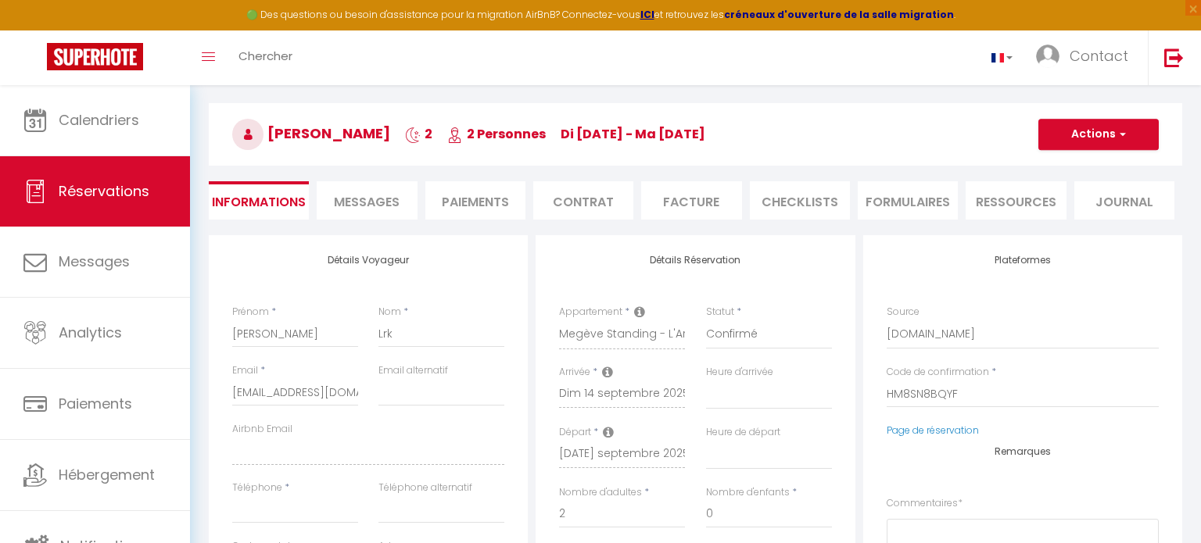
select select
checkbox input "false"
select select
checkbox input "false"
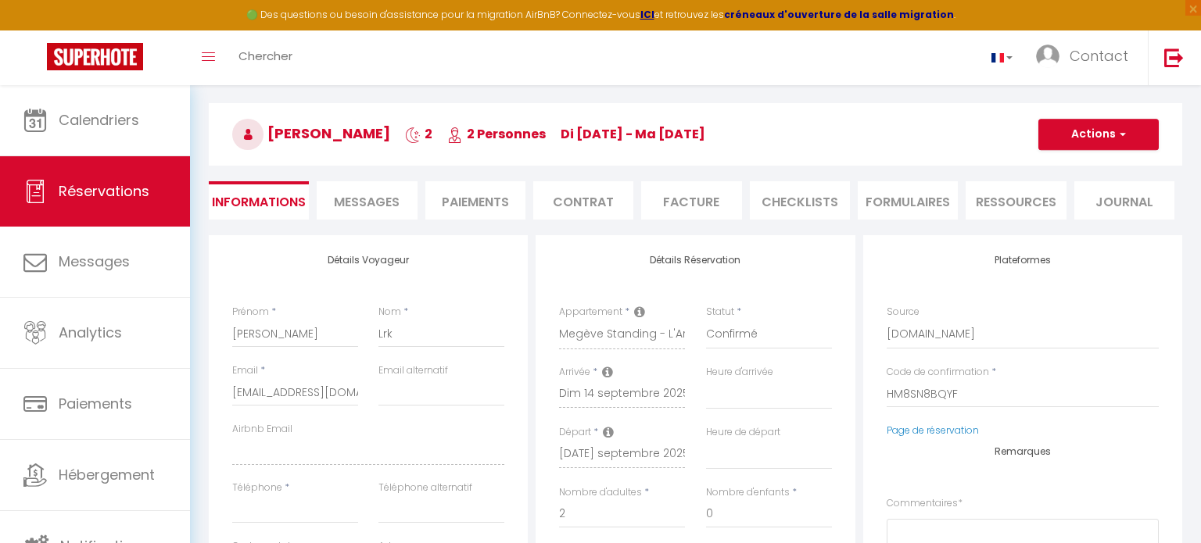
select select
checkbox input "false"
select select
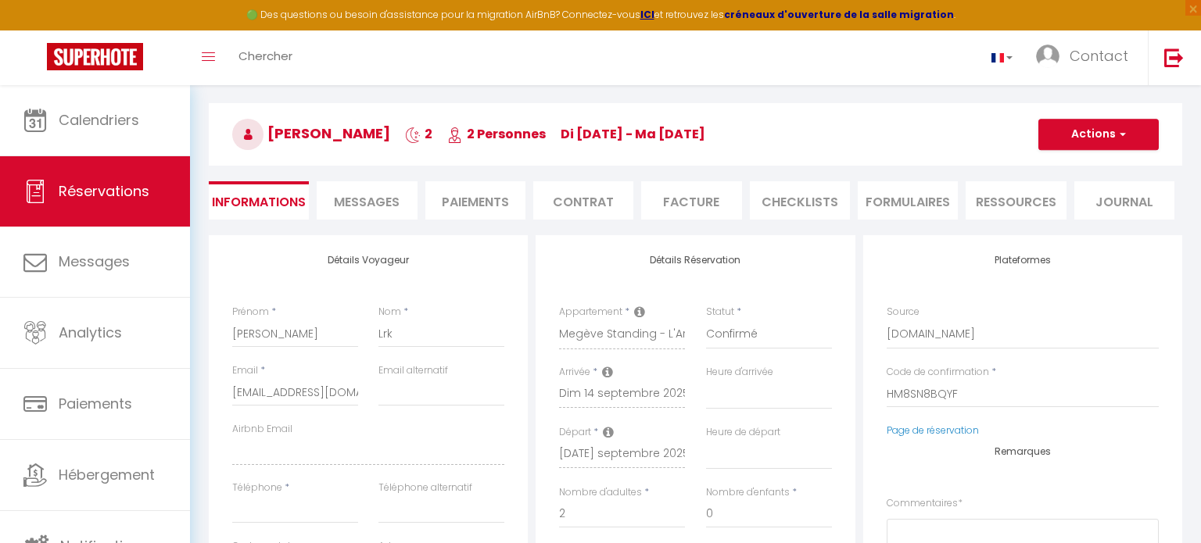
checkbox input "false"
